Goal: Task Accomplishment & Management: Use online tool/utility

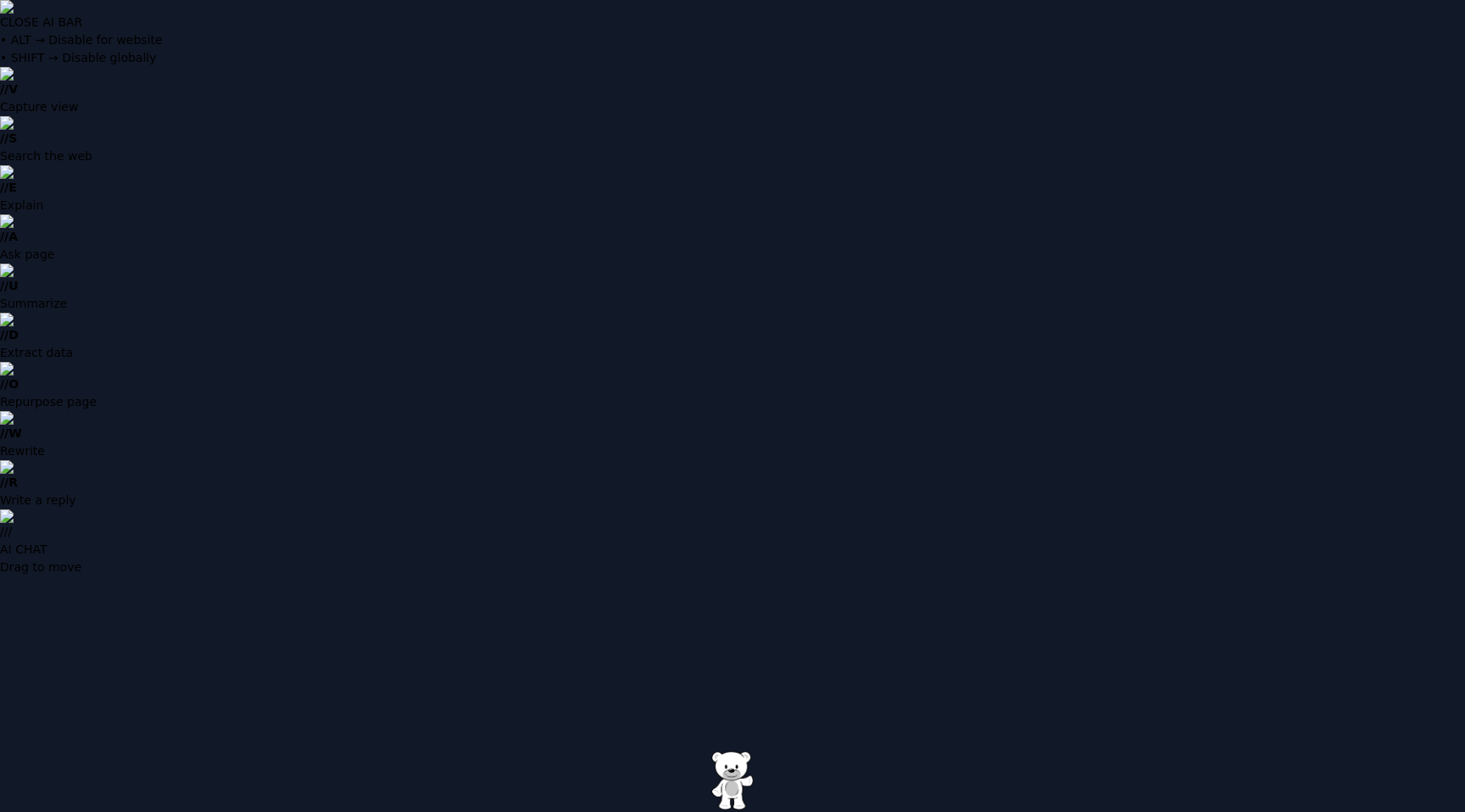
type input "**********"
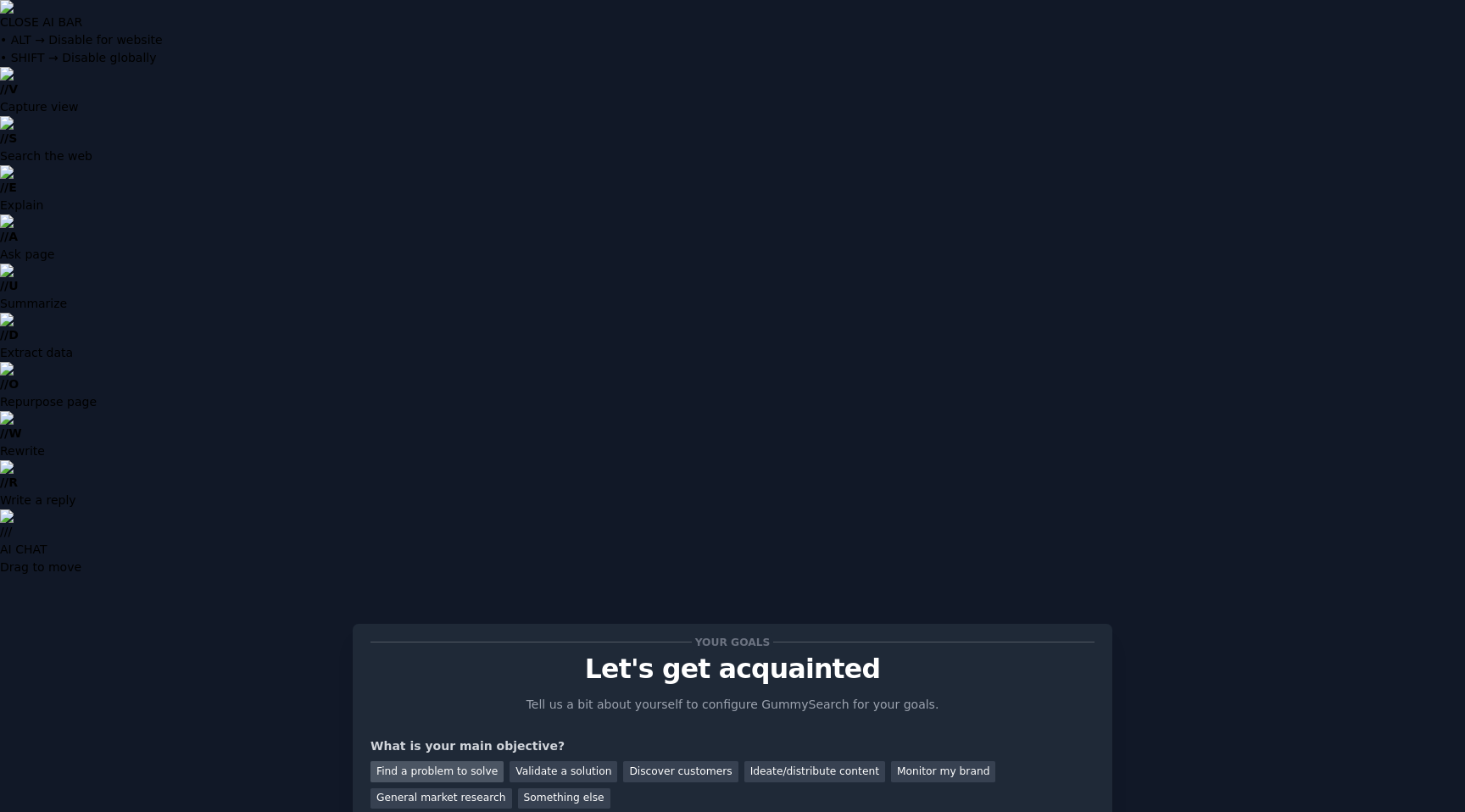
click at [477, 761] on div "Find a problem to solve" at bounding box center [437, 772] width 133 height 21
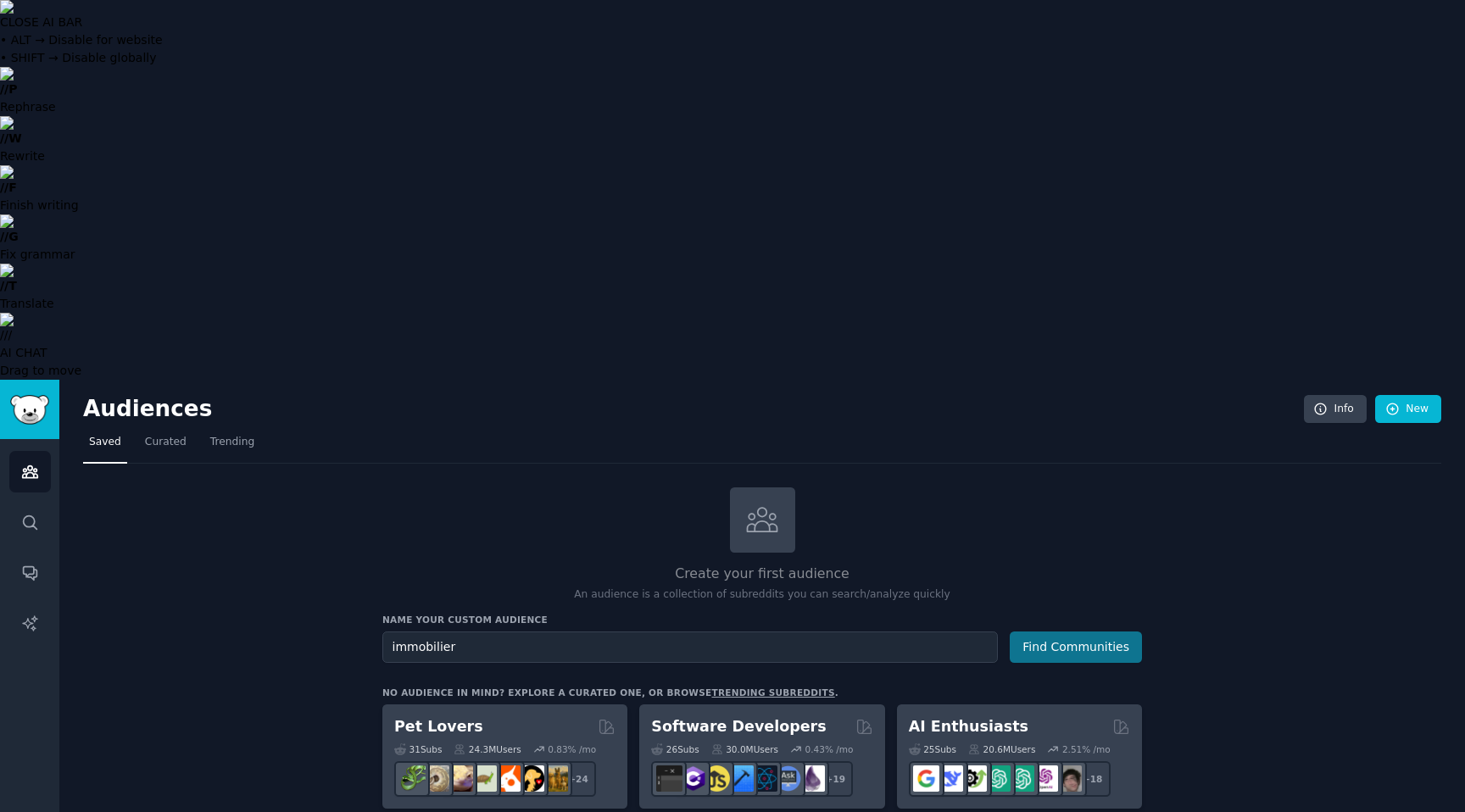
type input "immobilier"
click at [1107, 632] on button "Find Communities" at bounding box center [1076, 647] width 133 height 31
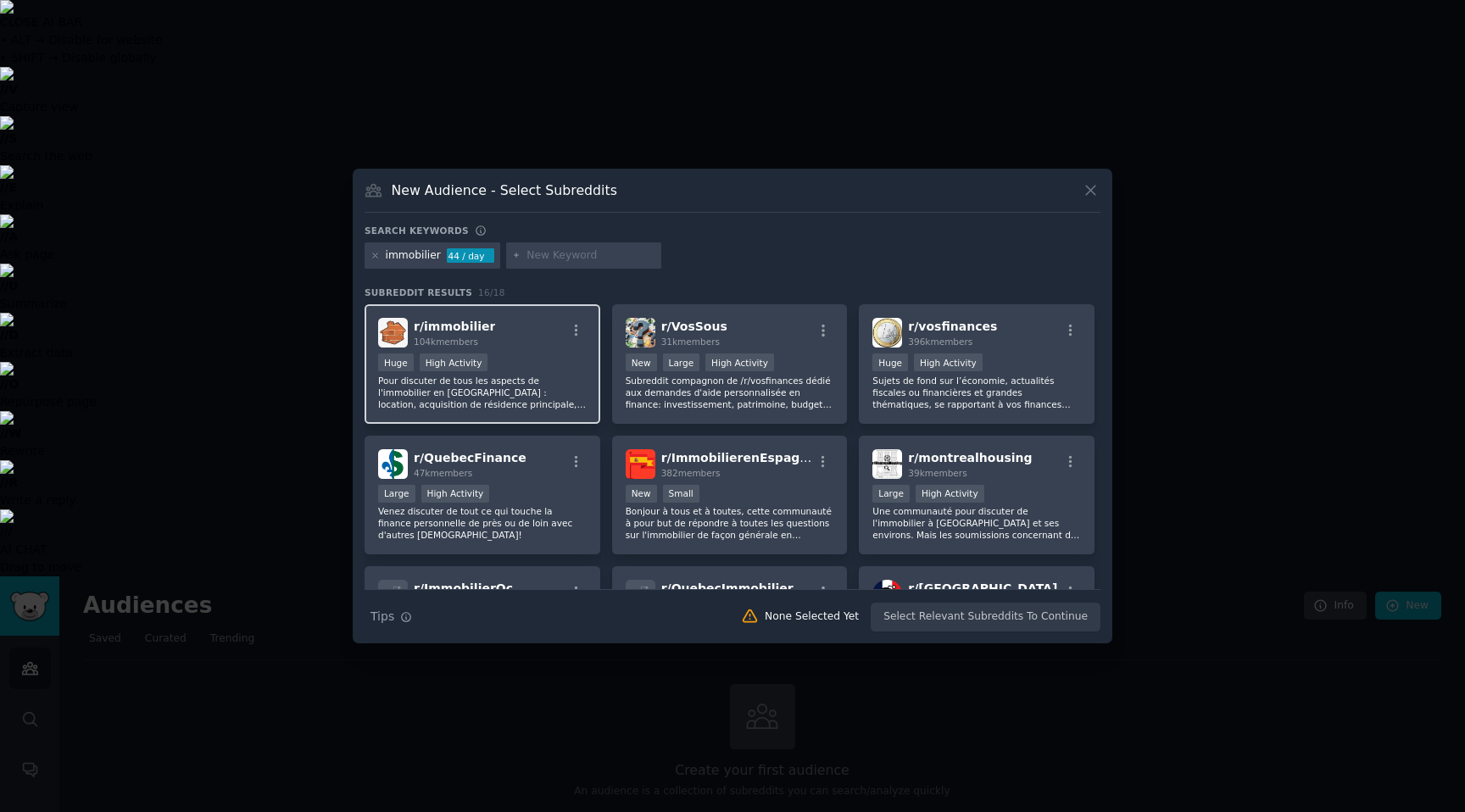
click at [524, 352] on div "r/ immobilier 104k members >= 80th percentile for submissions / day Huge High A…" at bounding box center [483, 364] width 236 height 120
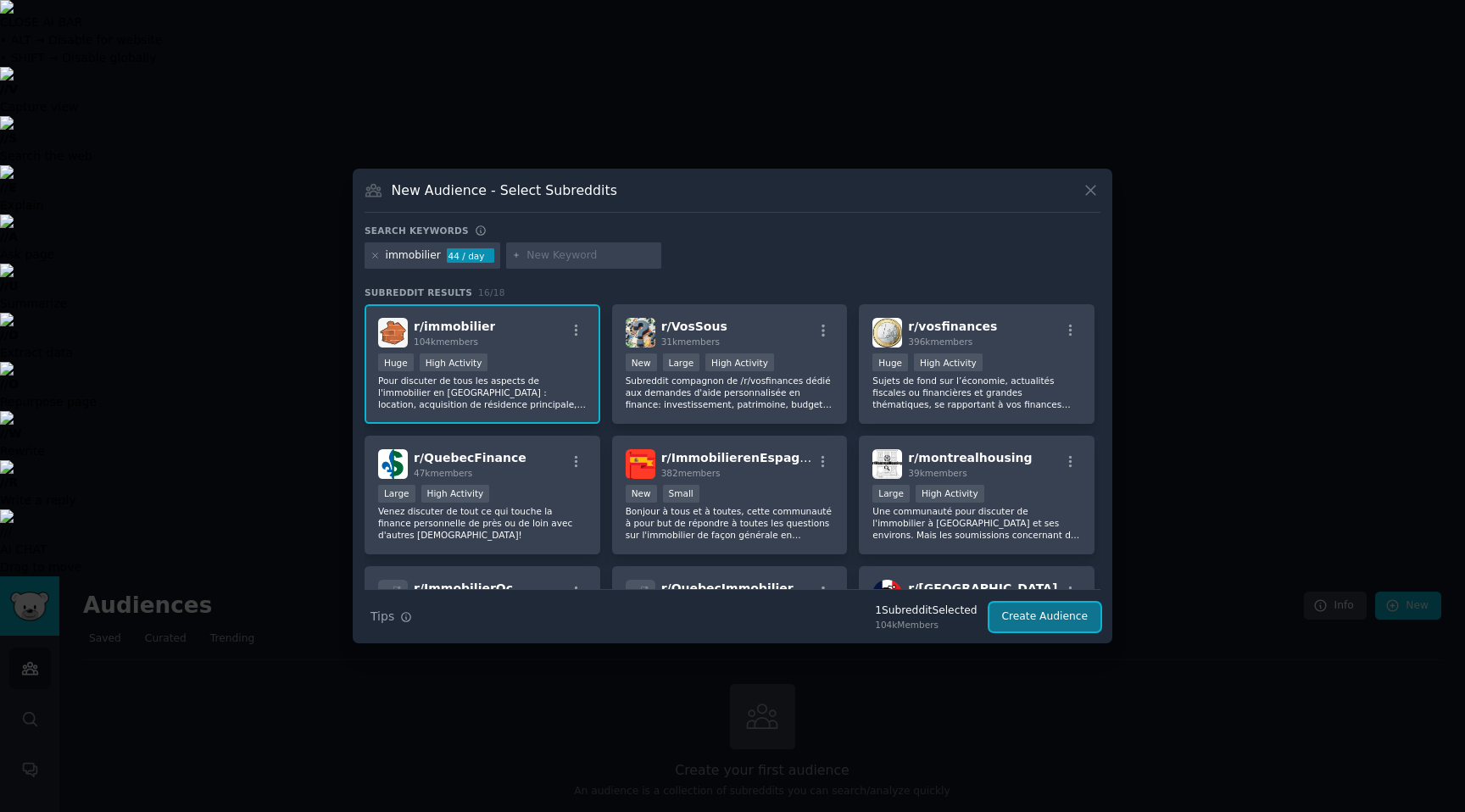
click at [1055, 617] on button "Create Audience" at bounding box center [1046, 617] width 112 height 29
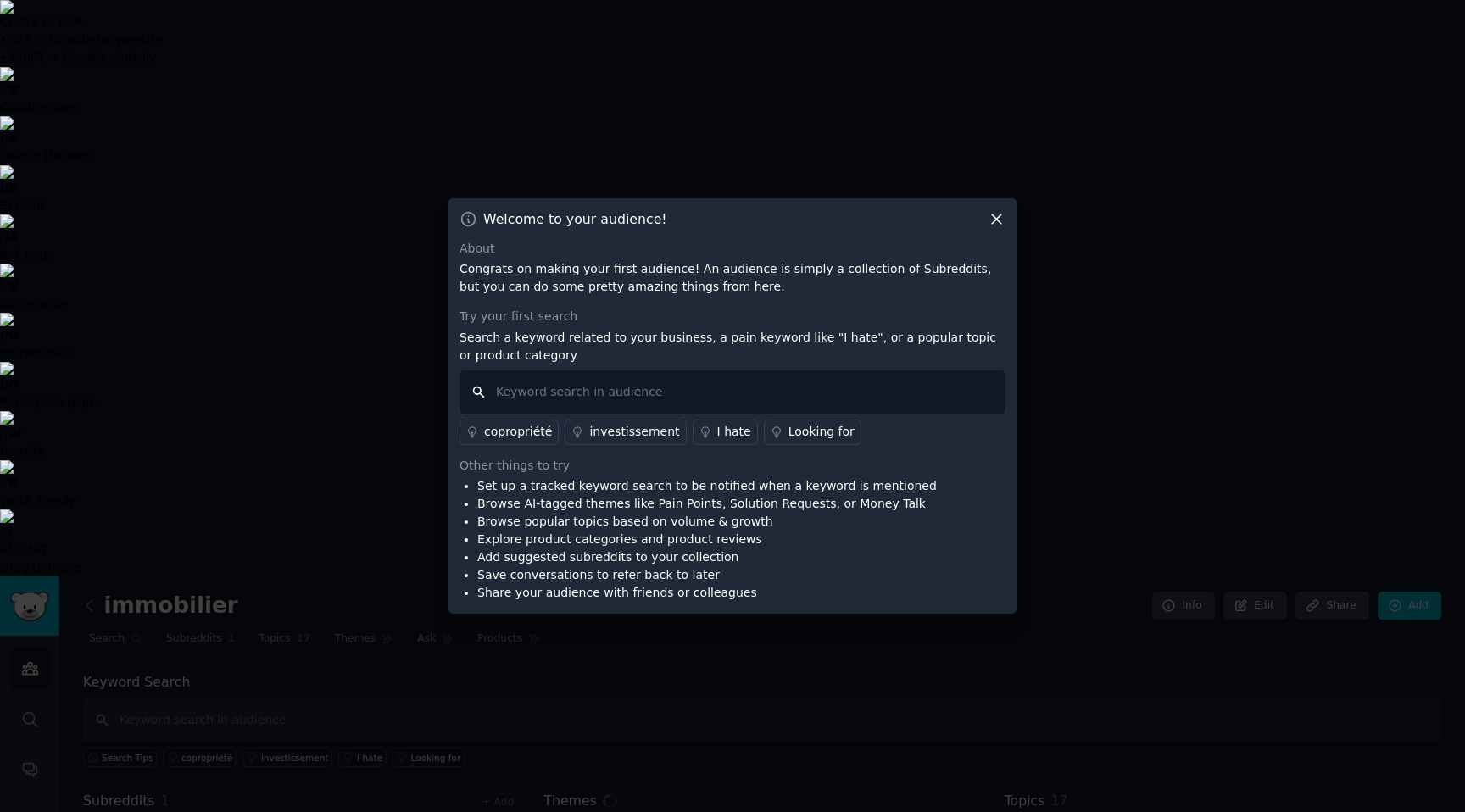
click at [538, 397] on input "text" at bounding box center [732, 392] width 546 height 43
click at [512, 432] on div "copropriété" at bounding box center [518, 432] width 68 height 18
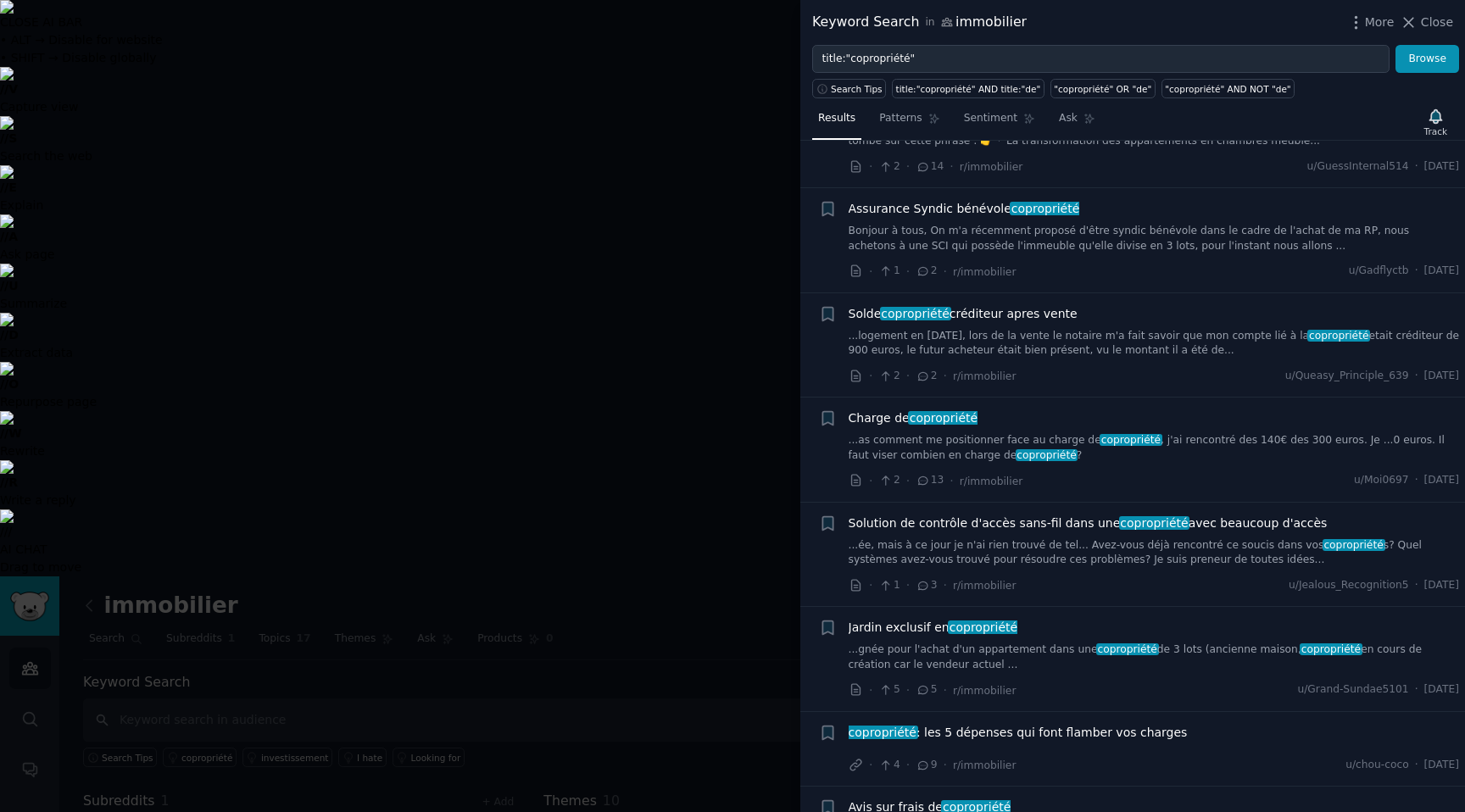
scroll to position [3419, 0]
